Goal: Complete application form: Complete application form

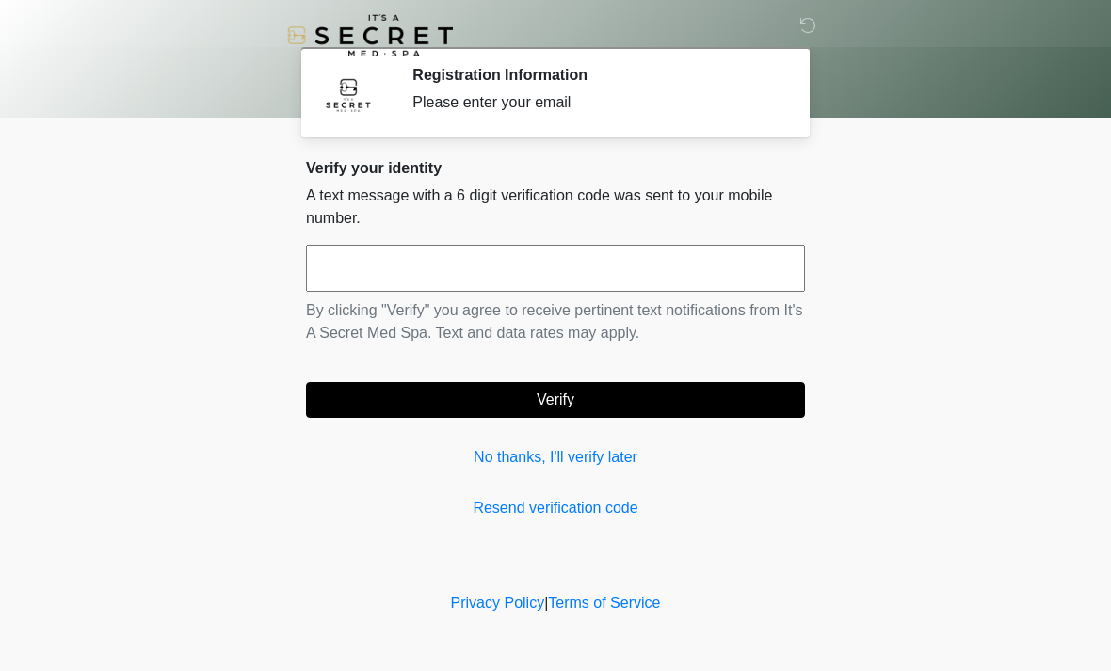
click at [740, 278] on input "text" at bounding box center [555, 268] width 499 height 47
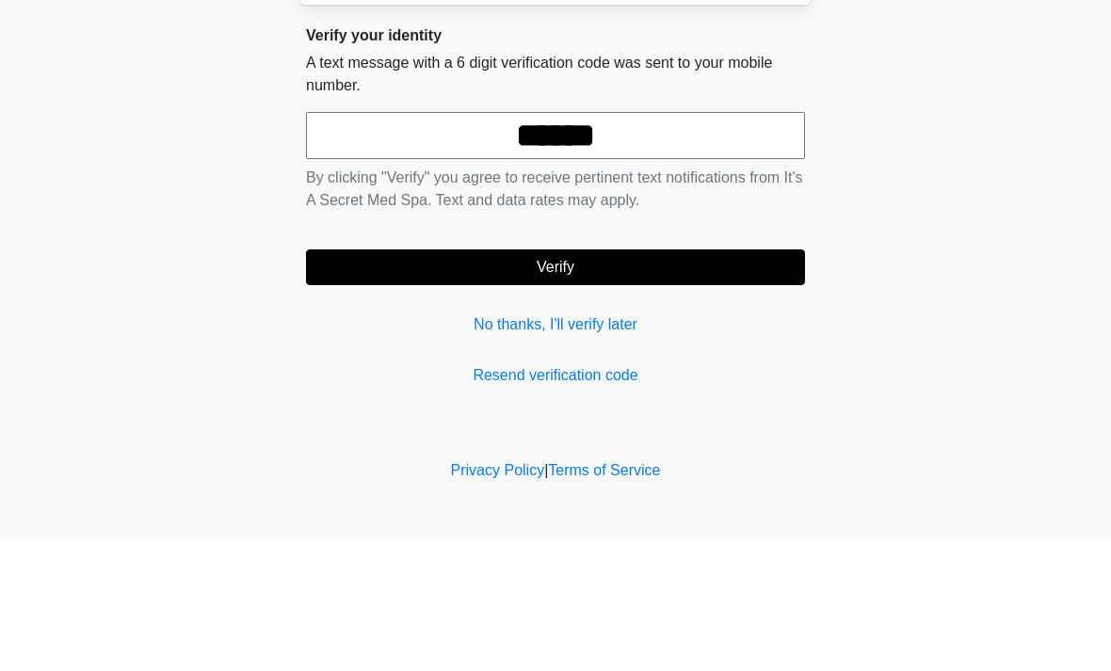
type input "******"
click at [713, 382] on button "Verify" at bounding box center [555, 400] width 499 height 36
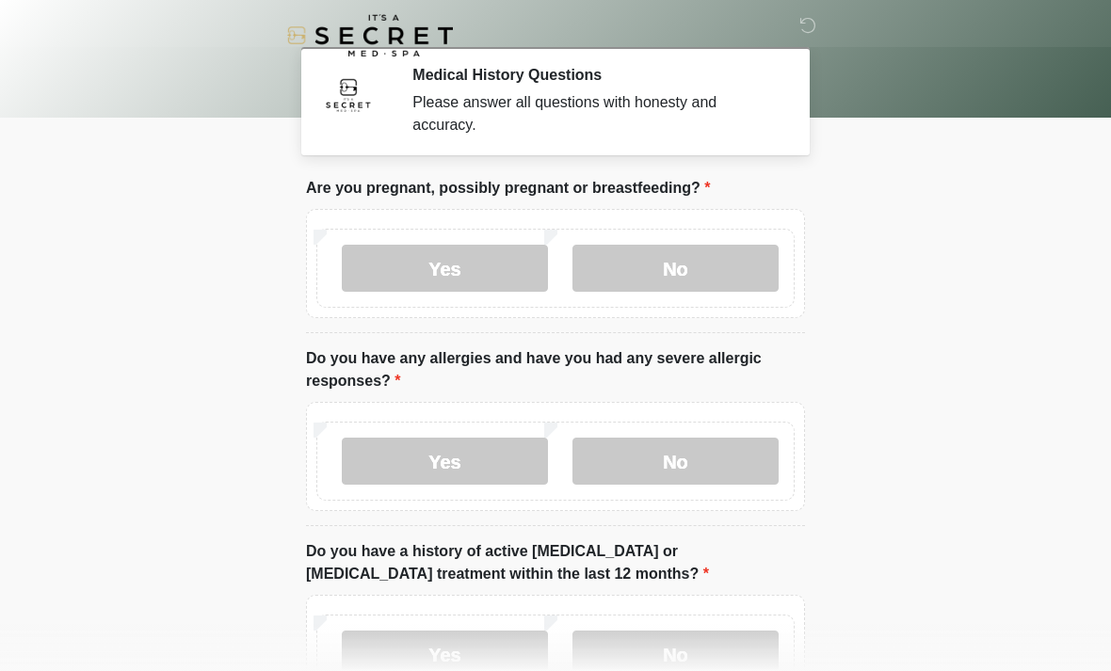
click at [746, 280] on label "No" at bounding box center [675, 268] width 206 height 47
click at [737, 474] on label "No" at bounding box center [675, 461] width 206 height 47
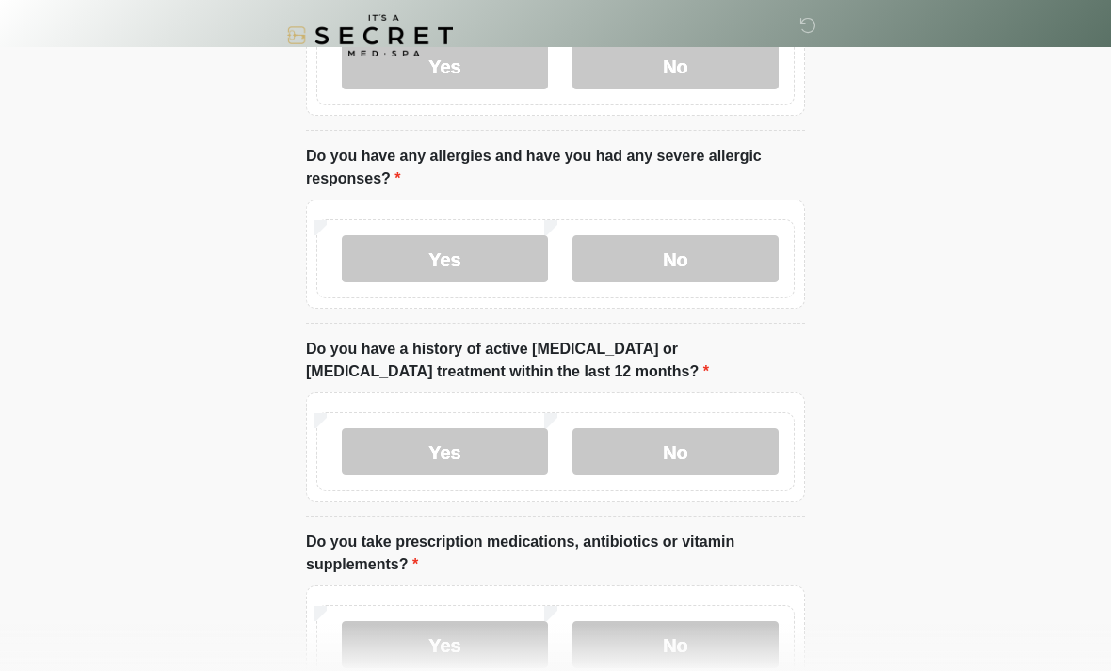
click at [756, 454] on label "No" at bounding box center [675, 451] width 206 height 47
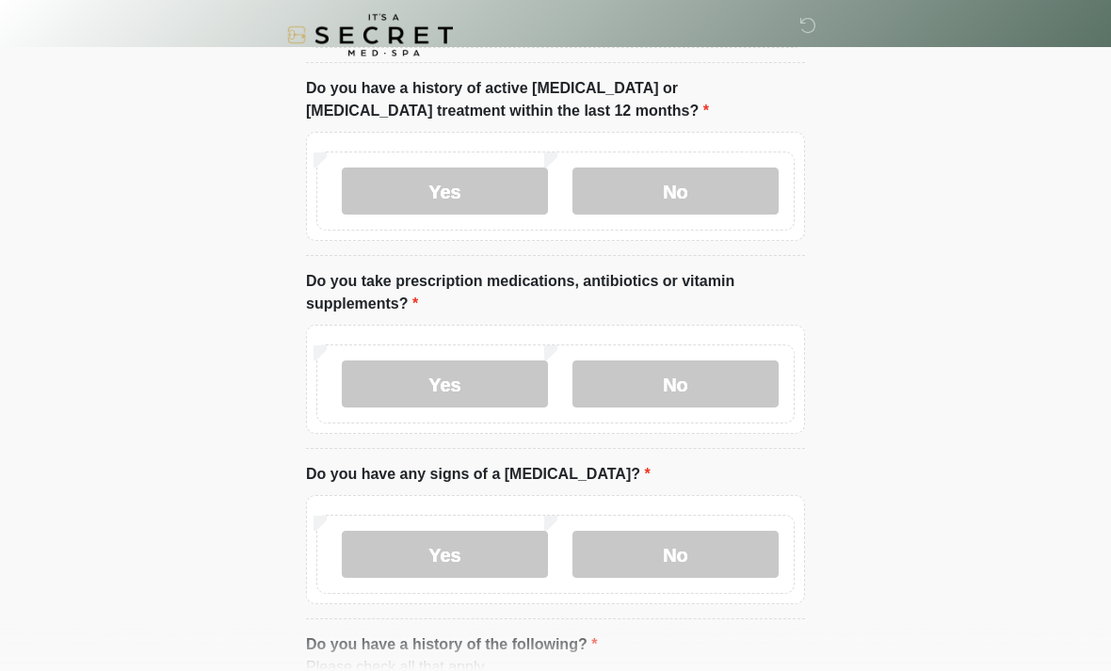
scroll to position [463, 0]
click at [739, 425] on div "Yes No" at bounding box center [555, 379] width 499 height 109
click at [721, 389] on label "No" at bounding box center [675, 383] width 206 height 47
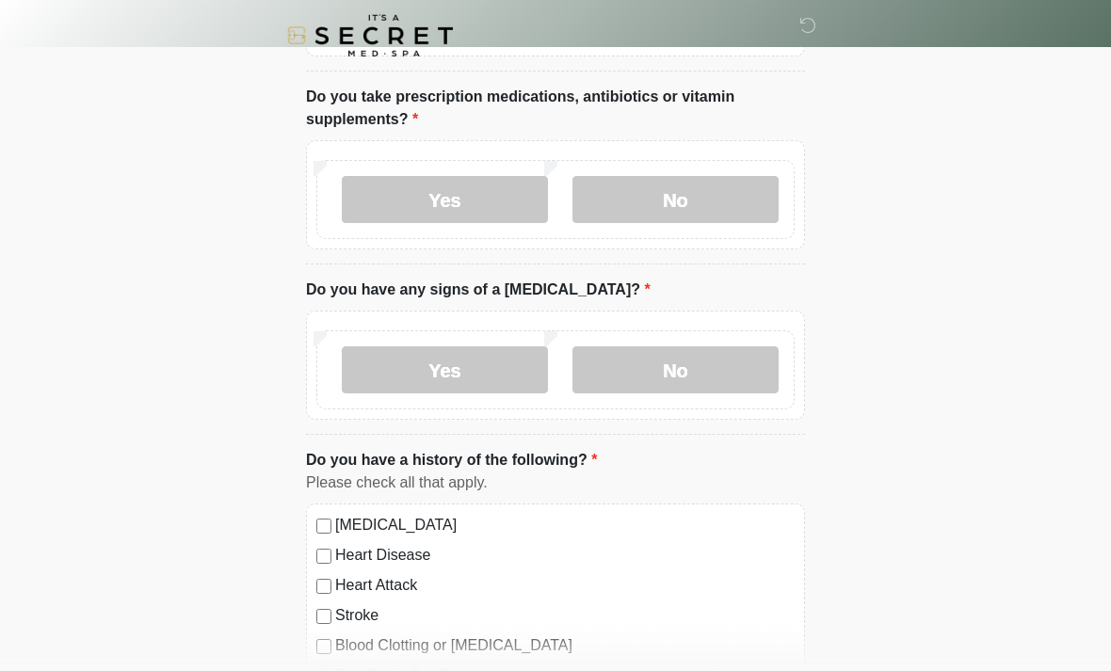
click at [718, 378] on label "No" at bounding box center [675, 369] width 206 height 47
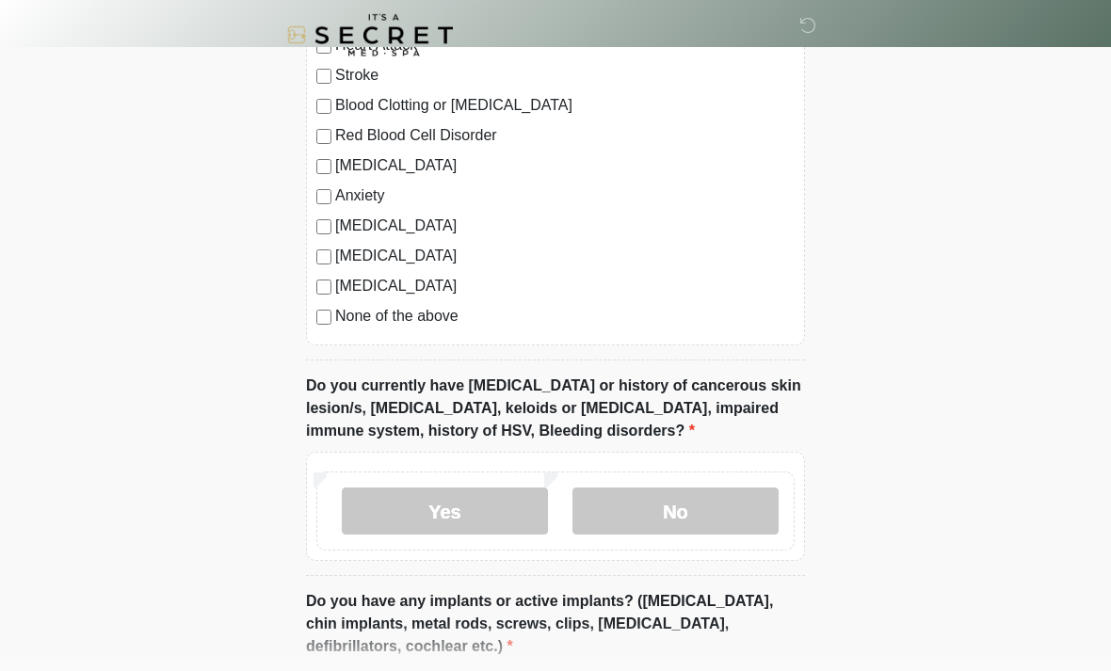
scroll to position [1215, 0]
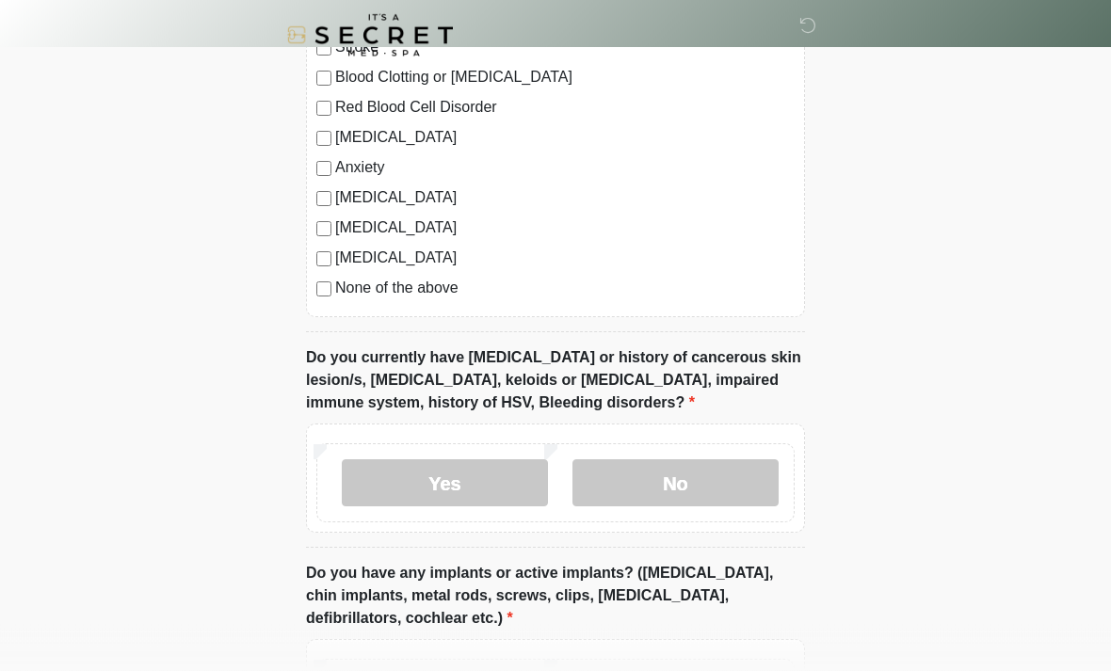
click at [451, 296] on label "None of the above" at bounding box center [564, 289] width 459 height 23
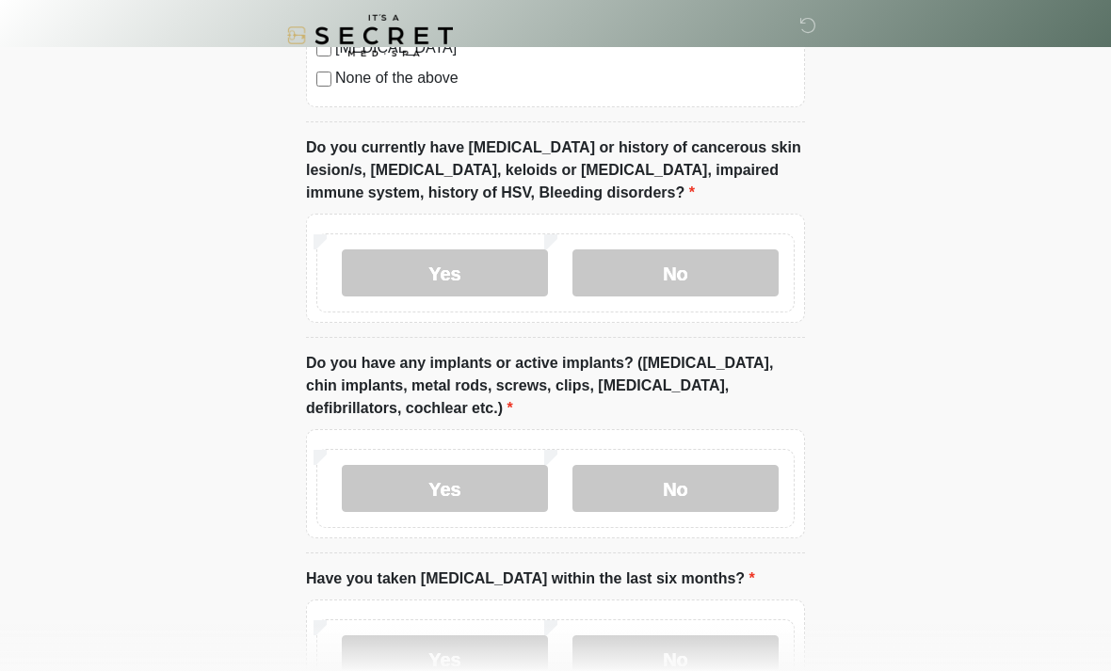
scroll to position [1427, 0]
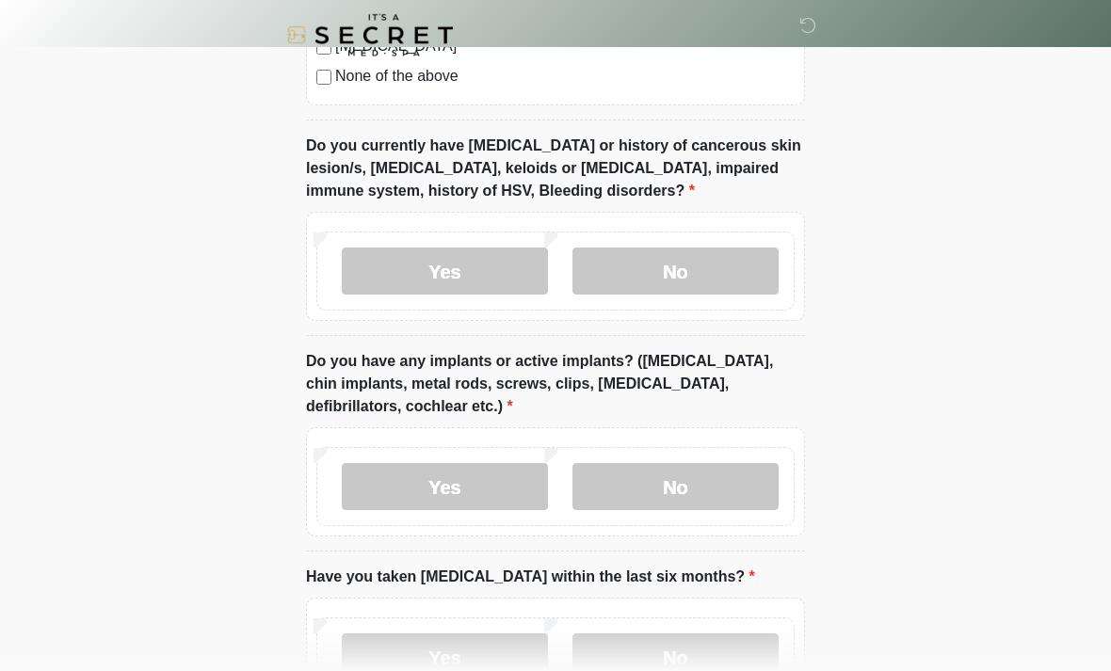
click at [733, 257] on label "No" at bounding box center [675, 271] width 206 height 47
click at [712, 486] on label "No" at bounding box center [675, 486] width 206 height 47
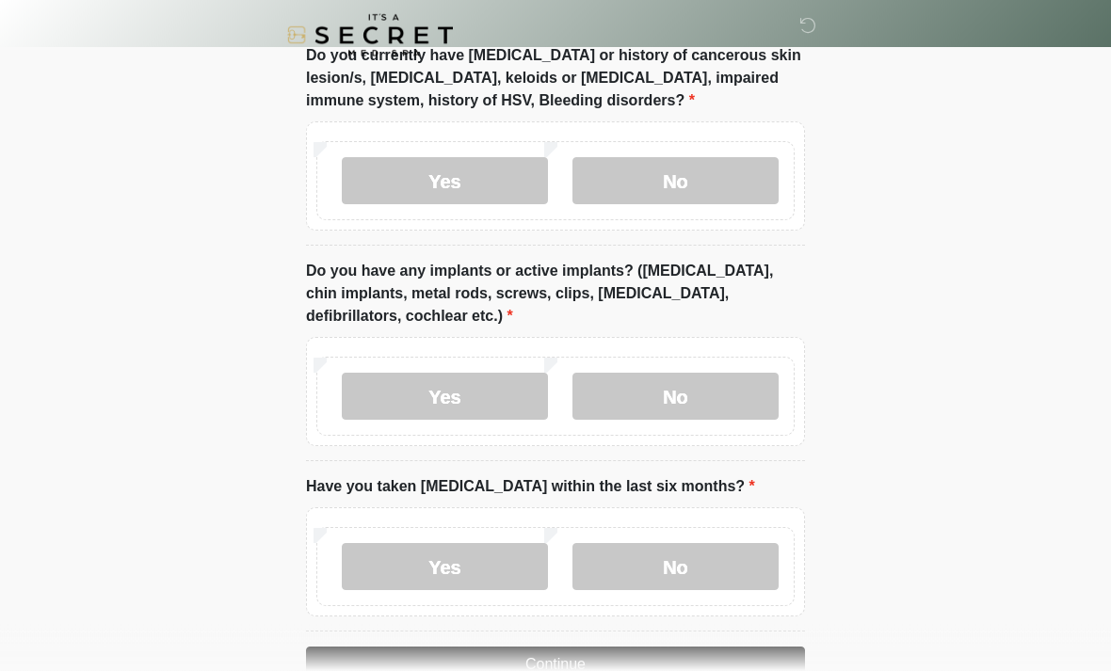
scroll to position [1567, 0]
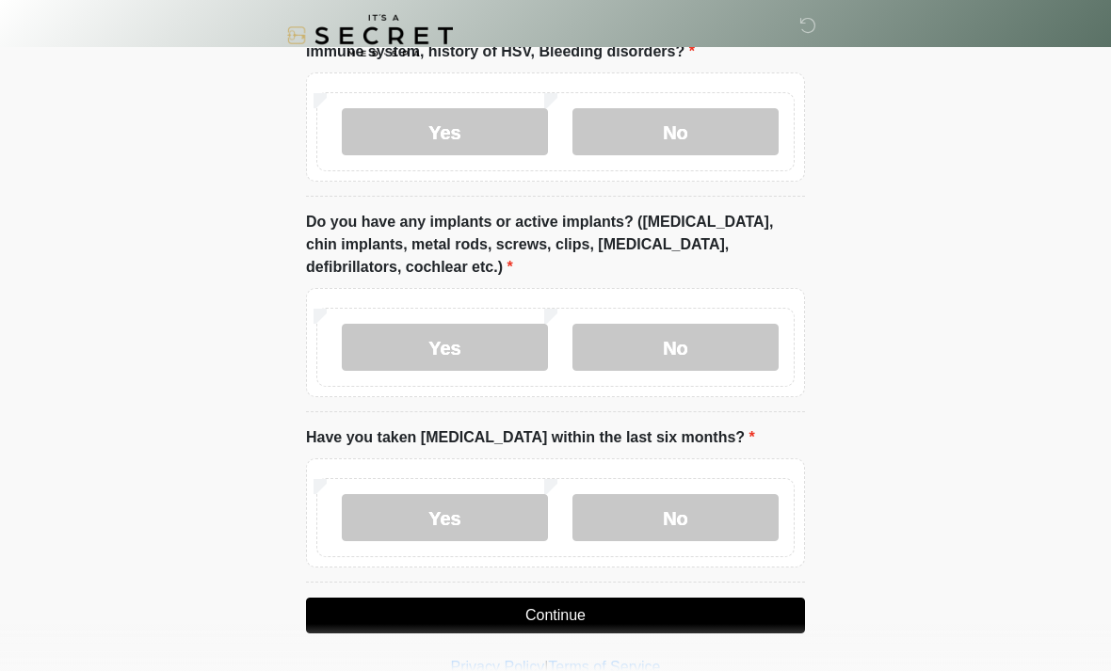
click at [719, 509] on label "No" at bounding box center [675, 517] width 206 height 47
click at [501, 341] on label "Yes" at bounding box center [445, 347] width 206 height 47
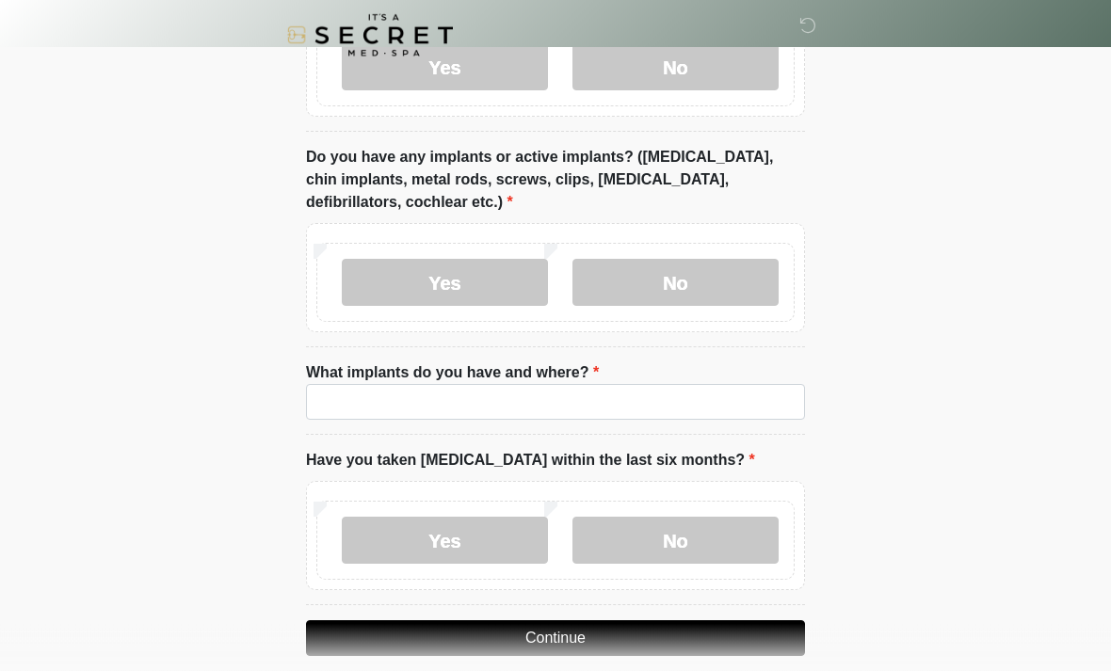
scroll to position [1632, 0]
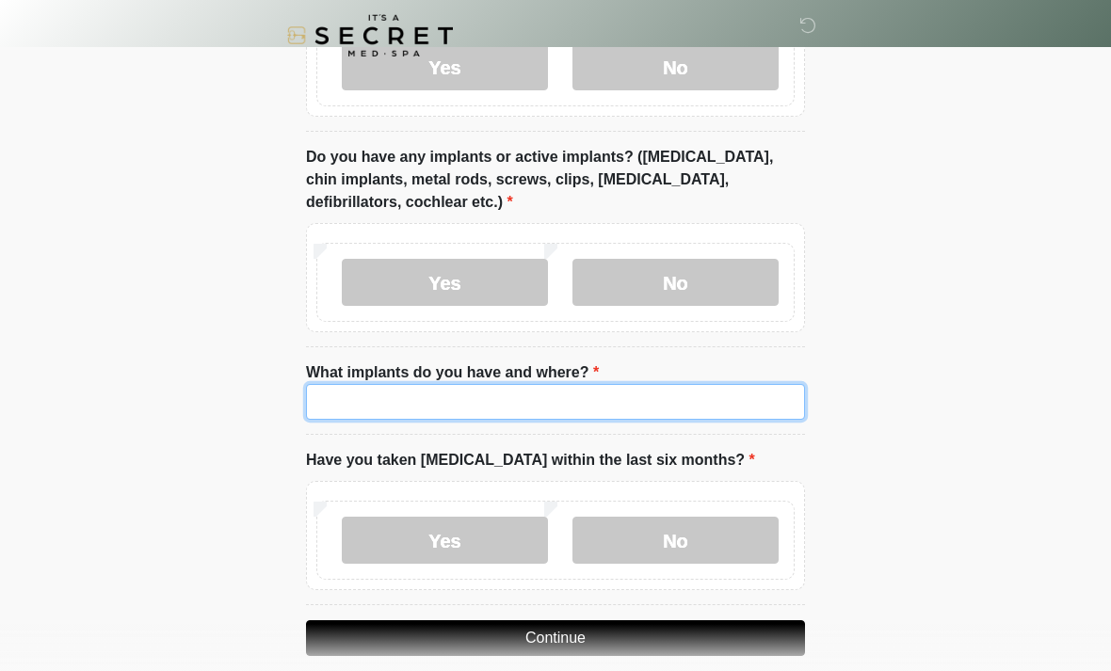
click at [682, 414] on input "What implants do you have and where?" at bounding box center [555, 402] width 499 height 36
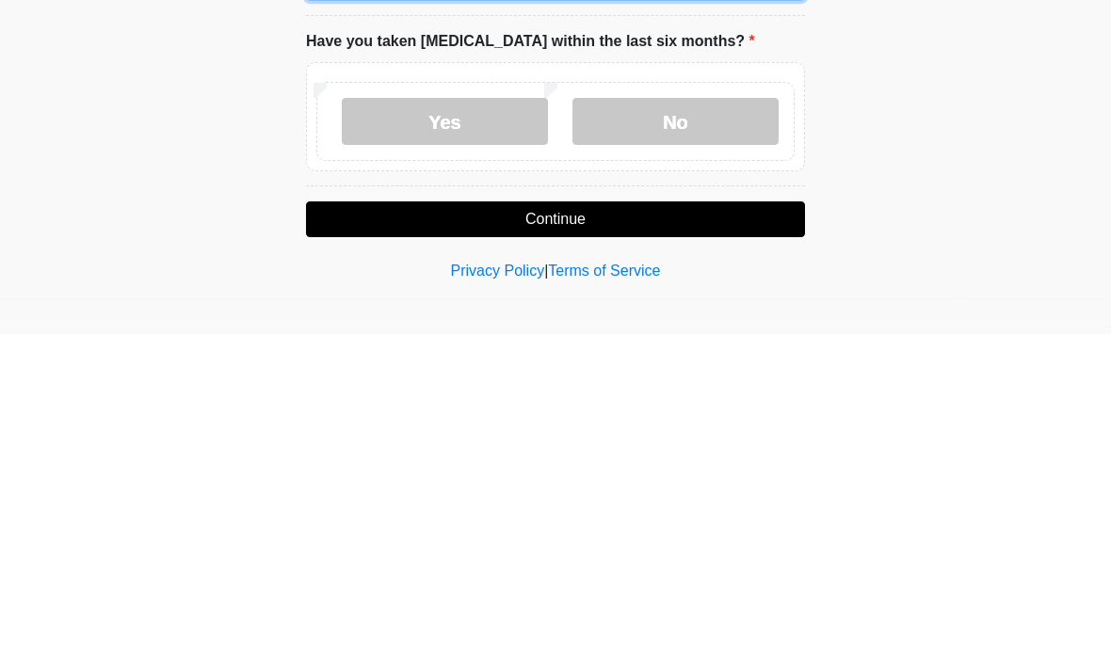
type input "******"
click at [724, 538] on button "Continue" at bounding box center [555, 556] width 499 height 36
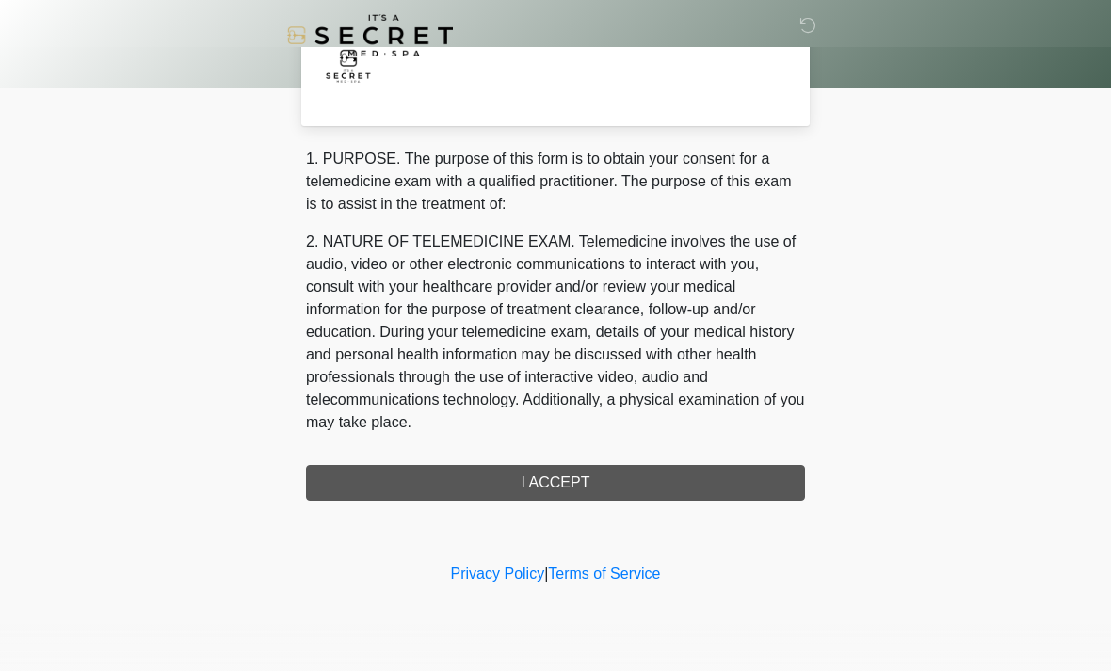
scroll to position [0, 0]
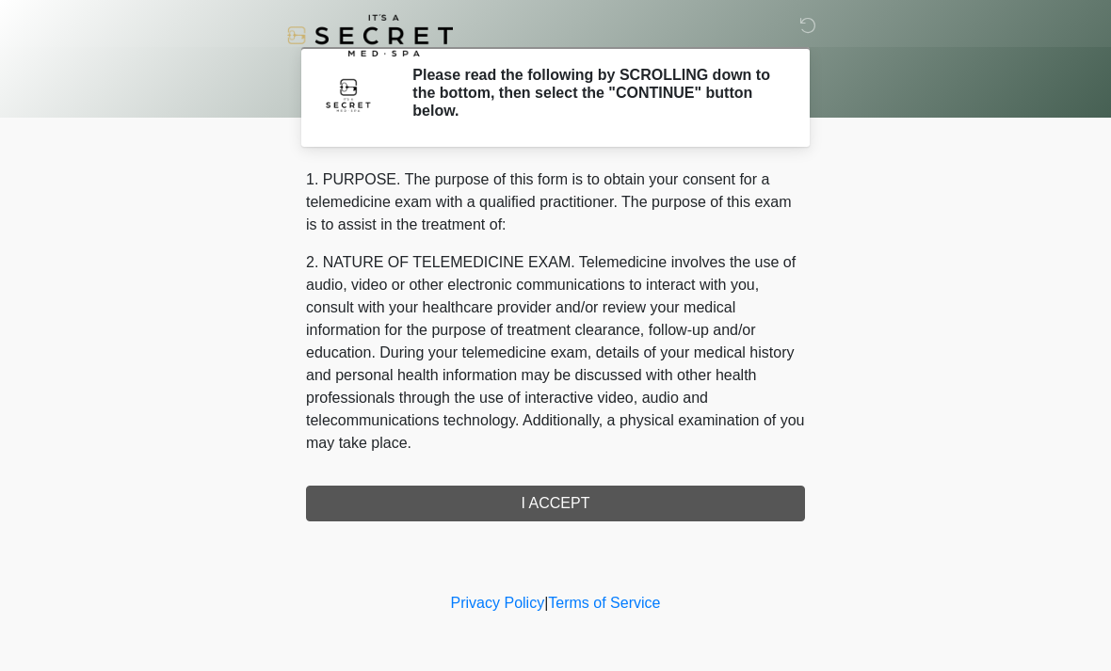
click at [680, 496] on div "1. PURPOSE. The purpose of this form is to obtain your consent for a telemedici…" at bounding box center [555, 344] width 499 height 353
click at [603, 511] on div "1. PURPOSE. The purpose of this form is to obtain your consent for a telemedici…" at bounding box center [555, 344] width 499 height 353
click at [608, 495] on div "1. PURPOSE. The purpose of this form is to obtain your consent for a telemedici…" at bounding box center [555, 344] width 499 height 353
click at [603, 503] on div "1. PURPOSE. The purpose of this form is to obtain your consent for a telemedici…" at bounding box center [555, 344] width 499 height 353
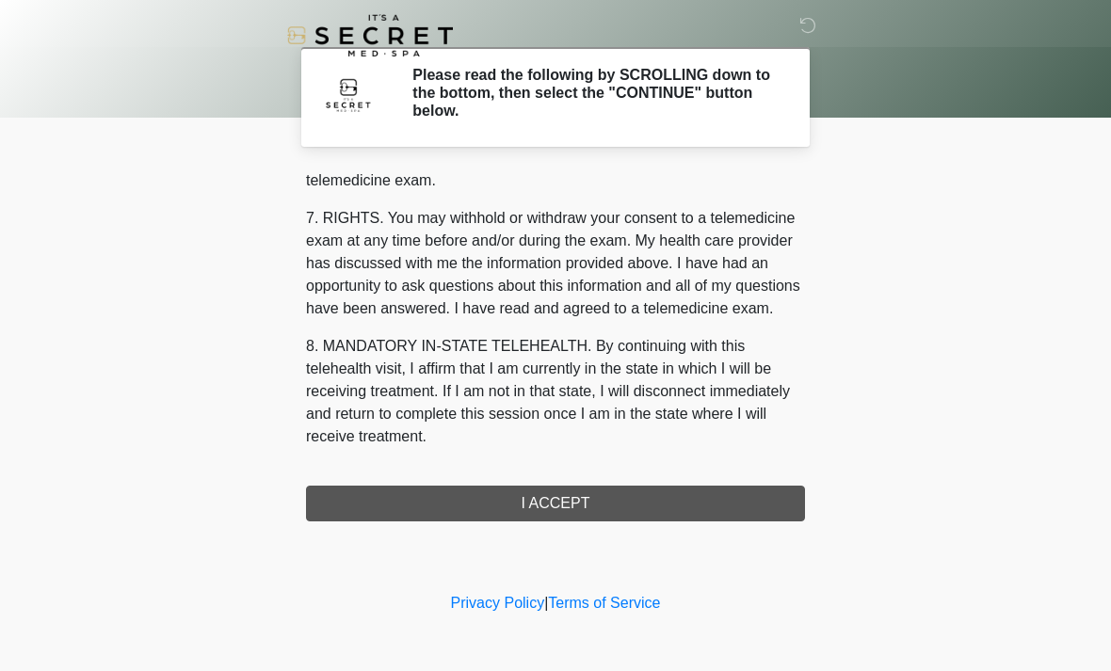
click at [640, 501] on div "1. PURPOSE. The purpose of this form is to obtain your consent for a telemedici…" at bounding box center [555, 344] width 499 height 353
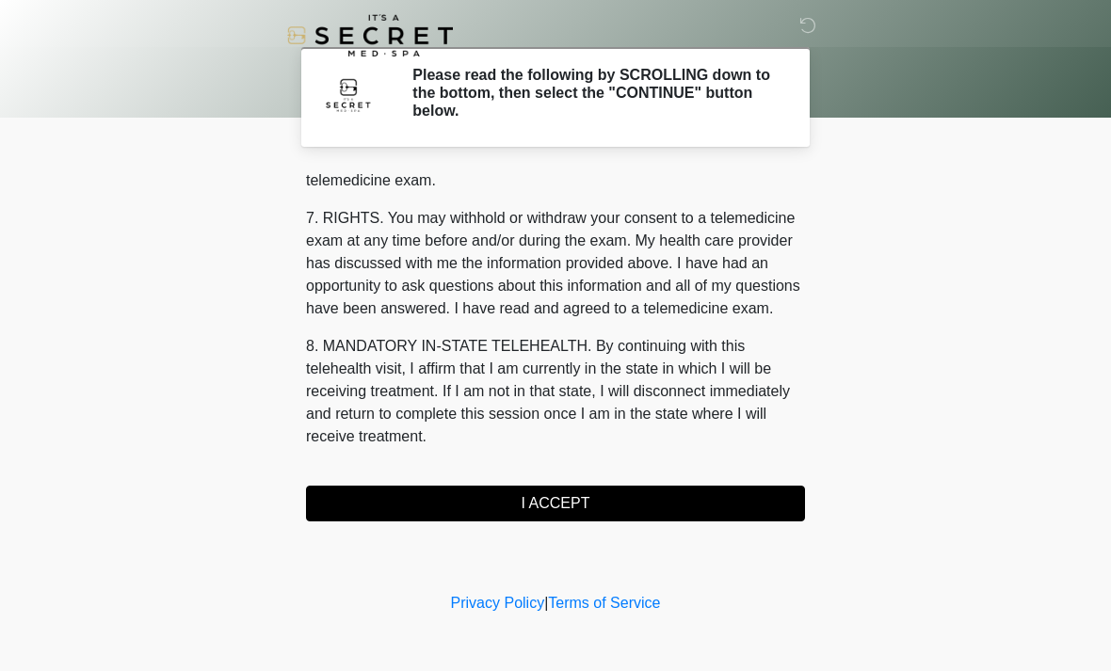
click at [639, 500] on button "I ACCEPT" at bounding box center [555, 504] width 499 height 36
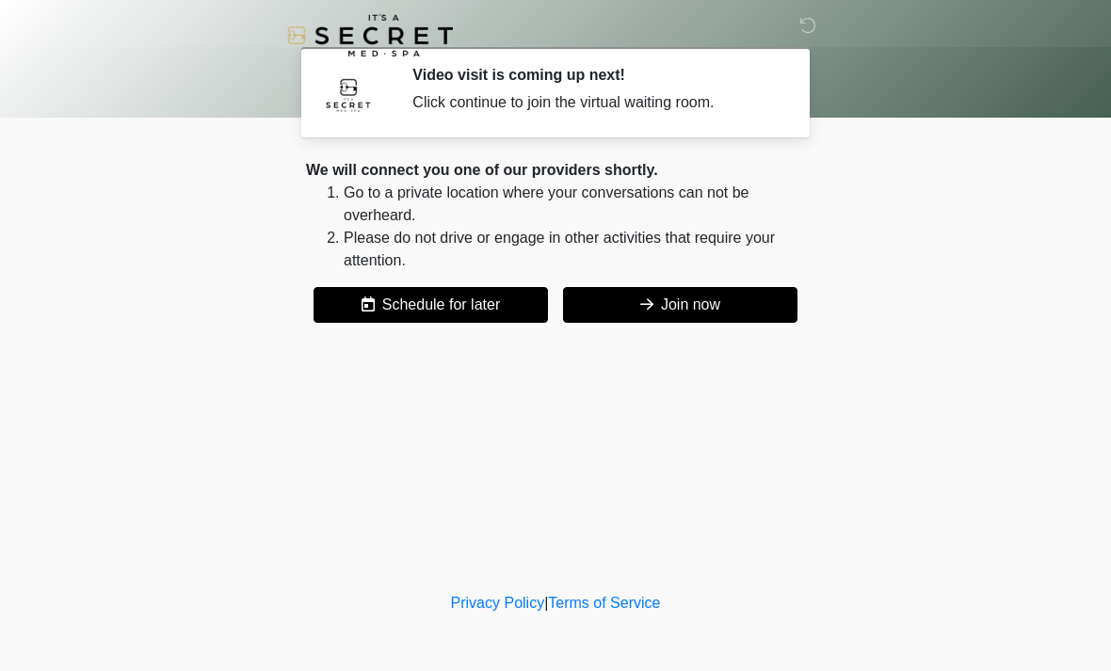
click at [771, 292] on button "Join now" at bounding box center [680, 305] width 234 height 36
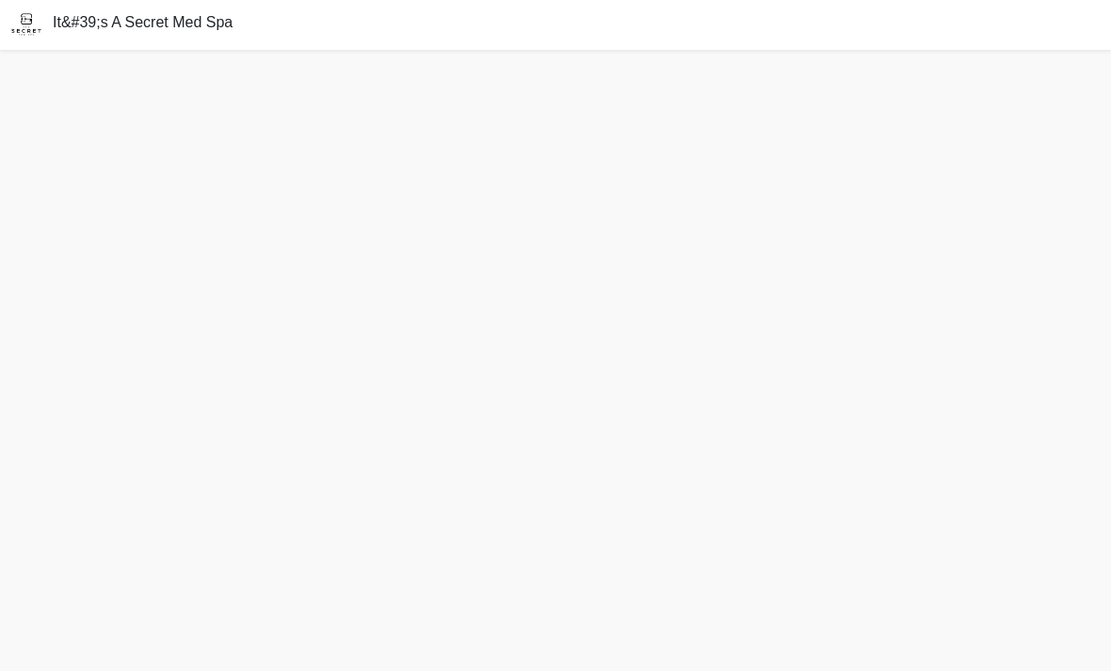
scroll to position [6, 0]
